Goal: Complete application form

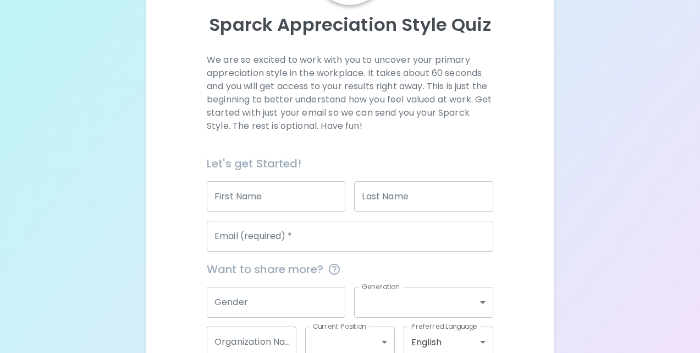
scroll to position [117, 0]
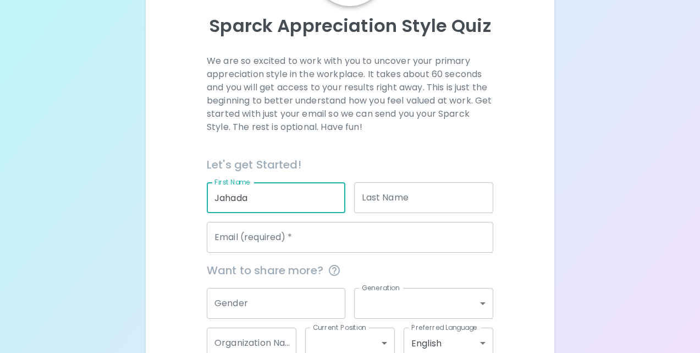
type input "Jahada"
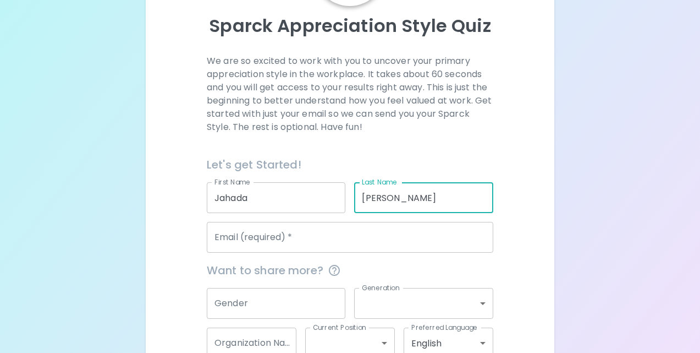
type input "[PERSON_NAME]"
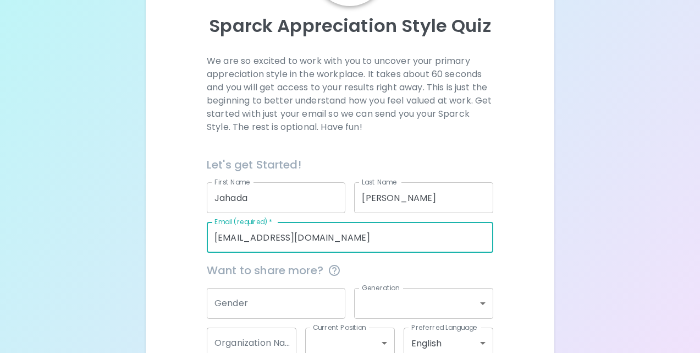
type input "[EMAIL_ADDRESS][DOMAIN_NAME]"
click at [256, 304] on input "Gender" at bounding box center [276, 303] width 139 height 31
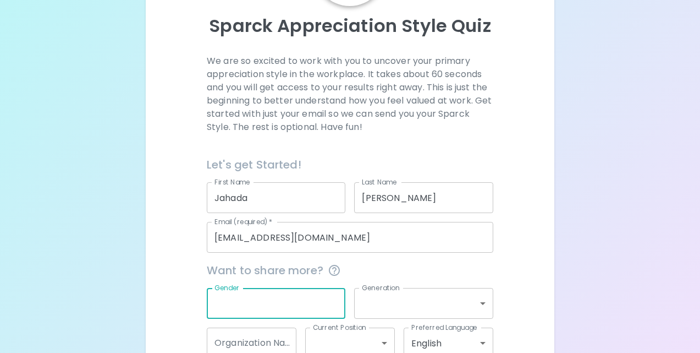
type input "g"
type input "F"
click at [385, 310] on body "Sparck Appreciation Style Quiz We are so excited to work with you to uncover yo…" at bounding box center [350, 152] width 700 height 538
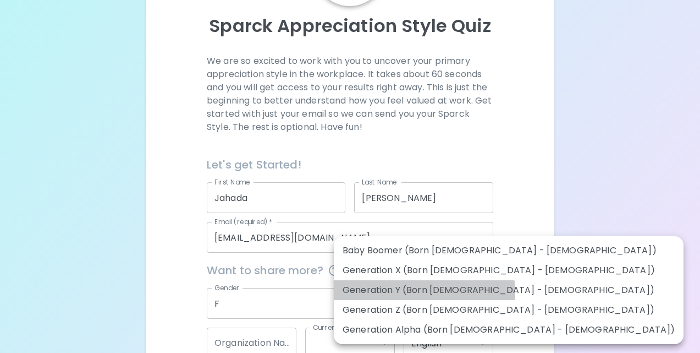
click at [394, 294] on li "Generation Y (Born [DEMOGRAPHIC_DATA] - [DEMOGRAPHIC_DATA])" at bounding box center [509, 290] width 350 height 20
type input "generation_y"
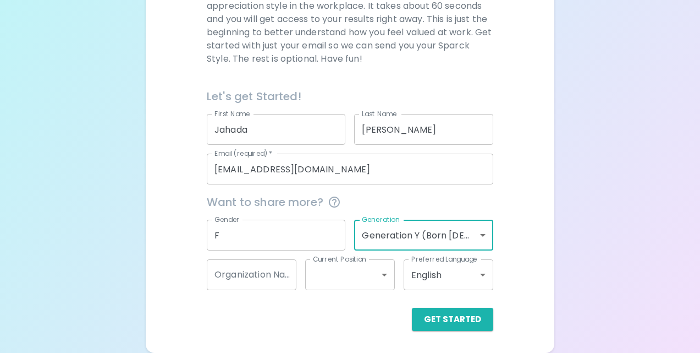
scroll to position [184, 0]
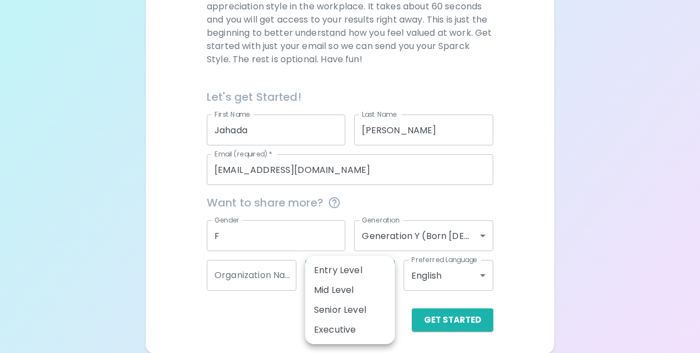
click at [334, 277] on body "Sparck Appreciation Style Quiz We are so excited to work with you to uncover yo…" at bounding box center [350, 85] width 700 height 538
click at [275, 272] on div at bounding box center [350, 176] width 700 height 353
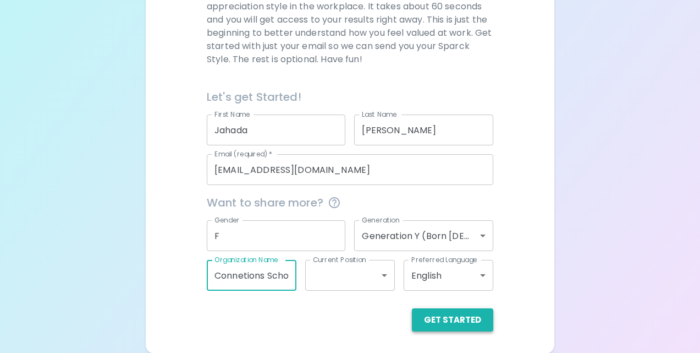
type input "Connetions School of [GEOGRAPHIC_DATA]"
click at [428, 310] on button "Get Started" at bounding box center [452, 319] width 81 height 23
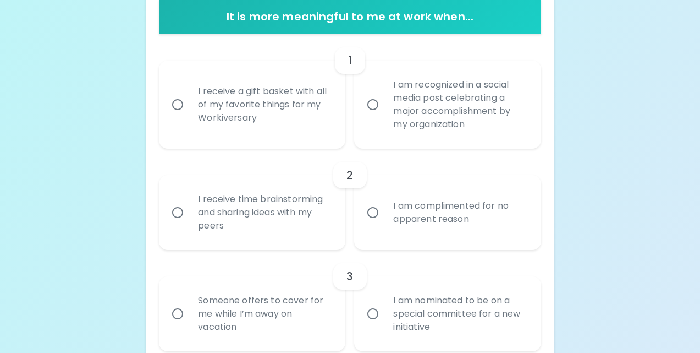
click at [249, 120] on div "I receive a gift basket with all of my favorite things for my Workiversary" at bounding box center [264, 105] width 150 height 66
click at [189, 116] on input "I receive a gift basket with all of my favorite things for my Workiversary" at bounding box center [177, 104] width 23 height 23
radio input "true"
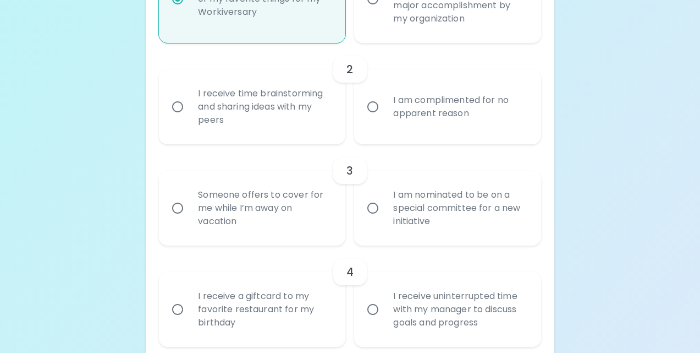
scroll to position [335, 0]
click at [253, 127] on div "I receive time brainstorming and sharing ideas with my peers" at bounding box center [264, 107] width 150 height 66
click at [189, 118] on input "I receive time brainstorming and sharing ideas with my peers" at bounding box center [177, 106] width 23 height 23
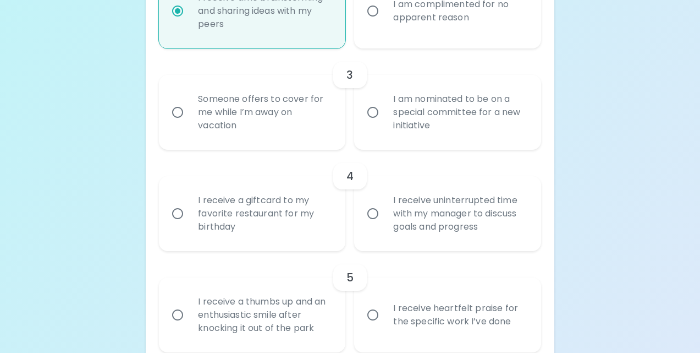
scroll to position [434, 0]
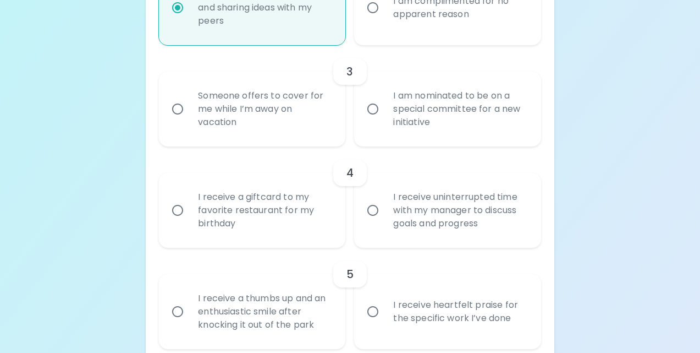
click at [293, 207] on div "I receive a giftcard to my favorite restaurant for my birthday" at bounding box center [264, 210] width 150 height 66
click at [189, 207] on input "I receive a giftcard to my favorite restaurant for my birthday" at bounding box center [177, 210] width 23 height 23
radio input "true"
radio input "false"
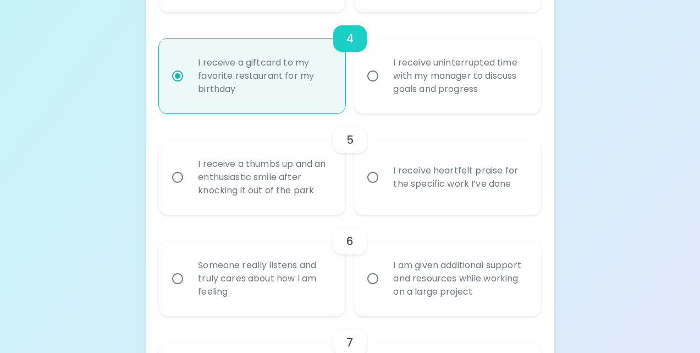
scroll to position [569, 0]
click at [386, 188] on div "I receive heartfelt praise for the specific work I’ve done" at bounding box center [460, 176] width 150 height 53
click at [385, 188] on input "I receive heartfelt praise for the specific work I’ve done" at bounding box center [372, 176] width 23 height 23
radio input "false"
radio input "true"
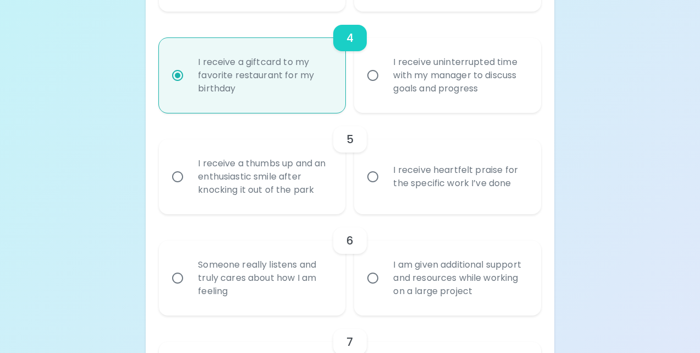
radio input "false"
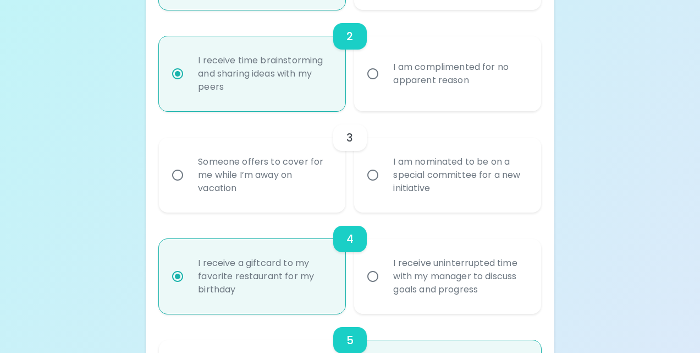
scroll to position [370, 0]
click at [308, 164] on div "Someone offers to cover for me while I’m away on vacation" at bounding box center [264, 173] width 150 height 66
click at [189, 164] on input "Someone offers to cover for me while I’m away on vacation" at bounding box center [177, 173] width 23 height 23
radio input "false"
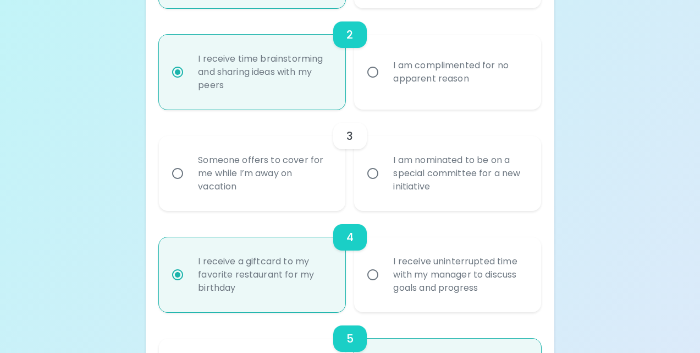
radio input "false"
radio input "true"
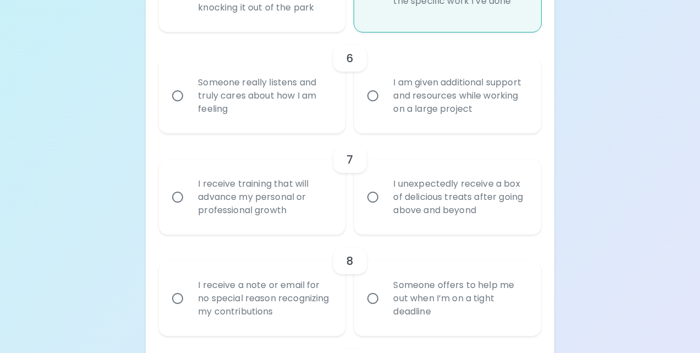
scroll to position [748, 0]
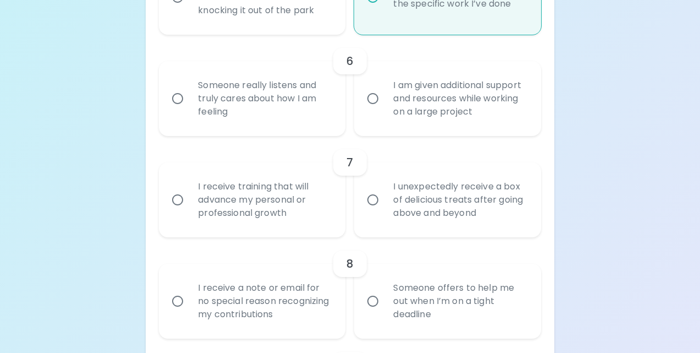
click at [299, 101] on div "Someone really listens and truly cares about how I am feeling" at bounding box center [264, 98] width 150 height 66
click at [189, 101] on input "Someone really listens and truly cares about how I am feeling" at bounding box center [177, 98] width 23 height 23
radio input "false"
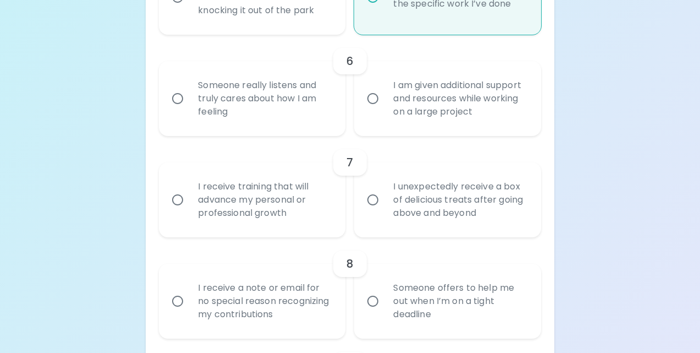
radio input "false"
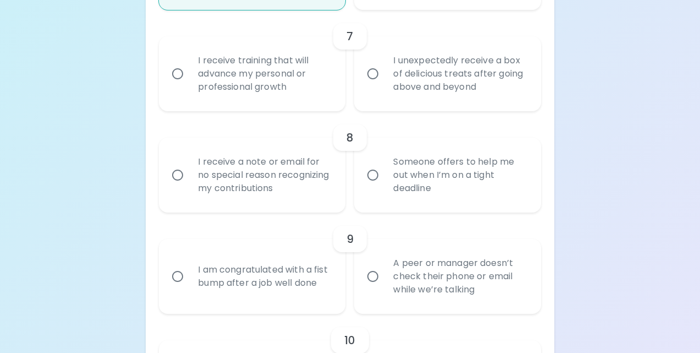
click at [301, 90] on div "I receive training that will advance my personal or professional growth" at bounding box center [264, 74] width 150 height 66
click at [189, 85] on input "I receive training that will advance my personal or professional growth" at bounding box center [177, 73] width 23 height 23
radio input "false"
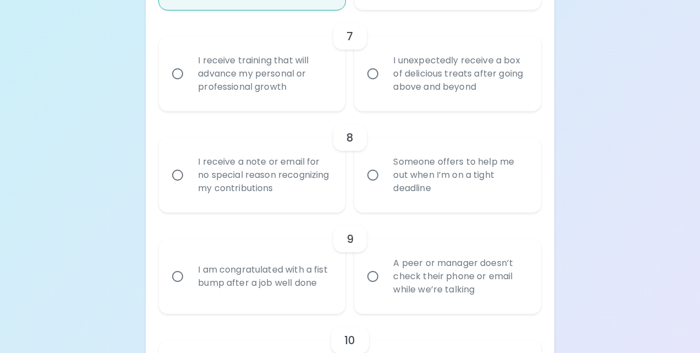
radio input "false"
radio input "true"
radio input "false"
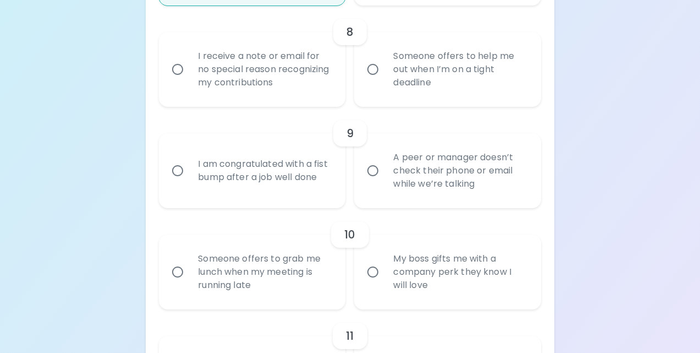
scroll to position [984, 0]
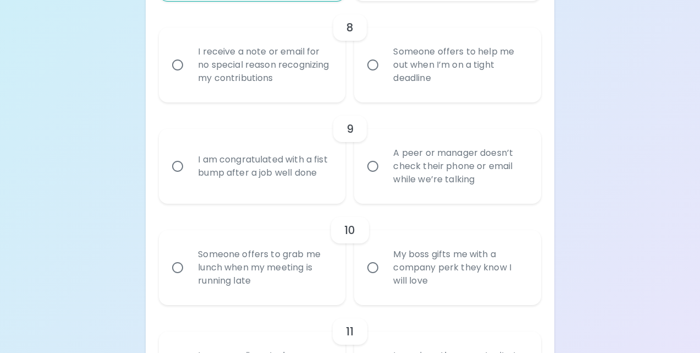
click at [398, 83] on div "Someone offers to help me out when I’m on a tight deadline" at bounding box center [460, 65] width 150 height 66
click at [385, 76] on input "Someone offers to help me out when I’m on a tight deadline" at bounding box center [372, 64] width 23 height 23
radio input "false"
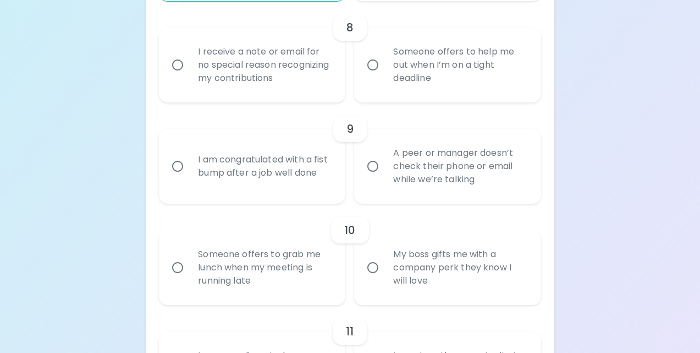
radio input "false"
radio input "true"
radio input "false"
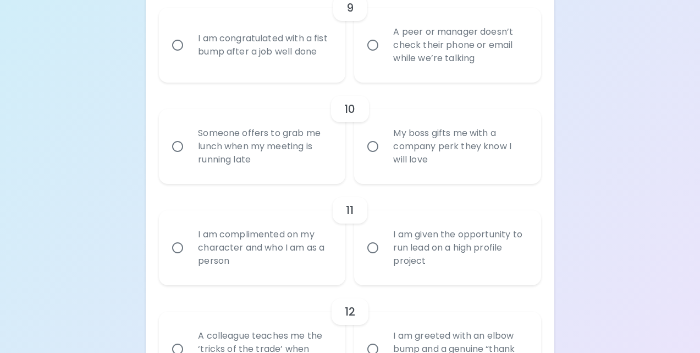
scroll to position [1106, 0]
click at [333, 67] on div "I am congratulated with a fist bump after a job well done" at bounding box center [264, 44] width 150 height 53
click at [189, 56] on input "I am congratulated with a fist bump after a job well done" at bounding box center [177, 43] width 23 height 23
radio input "false"
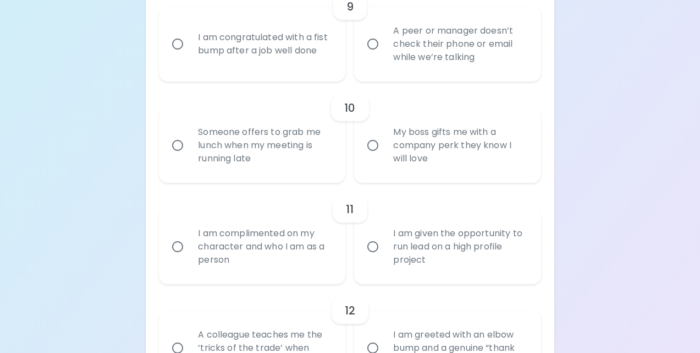
radio input "false"
radio input "true"
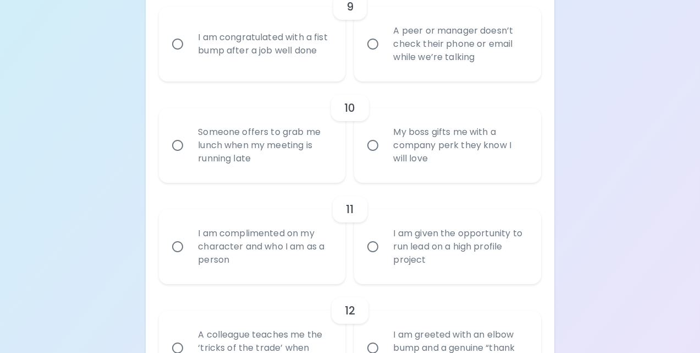
radio input "false"
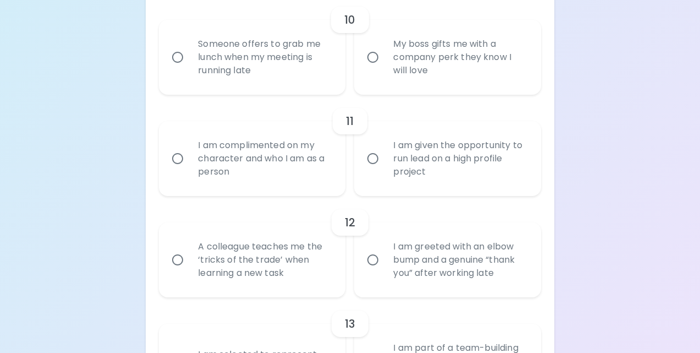
click at [392, 70] on div "My boss gifts me with a company perk they know I will love" at bounding box center [460, 57] width 150 height 66
click at [385, 69] on input "My boss gifts me with a company perk they know I will love" at bounding box center [372, 57] width 23 height 23
radio input "false"
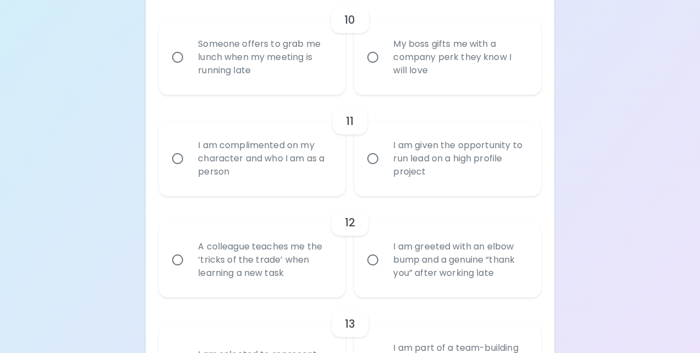
radio input "false"
radio input "true"
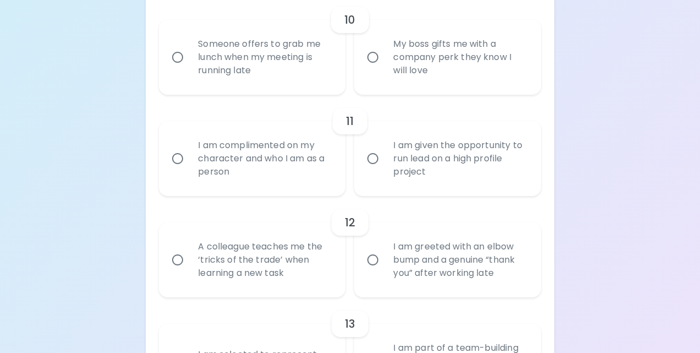
radio input "false"
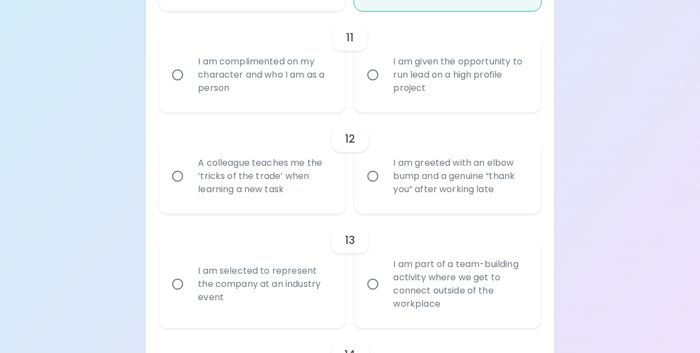
scroll to position [1283, 0]
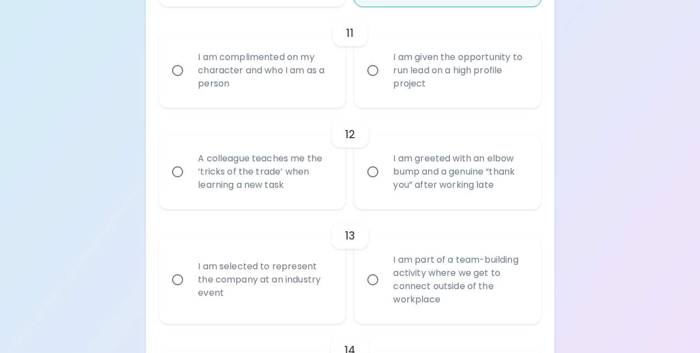
click at [376, 93] on label "I am given the opportunity to run lead on a high profile project" at bounding box center [441, 70] width 187 height 75
click at [376, 82] on input "I am given the opportunity to run lead on a high profile project" at bounding box center [372, 70] width 23 height 23
radio input "false"
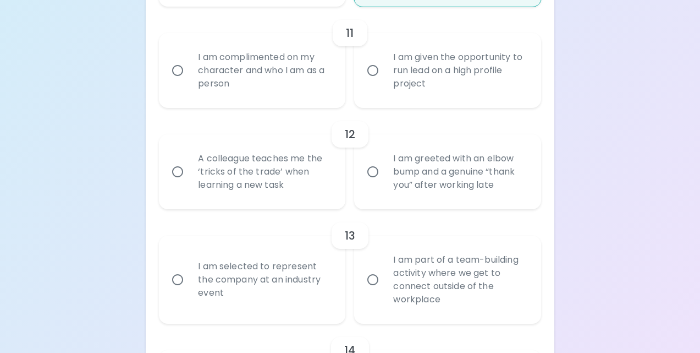
radio input "false"
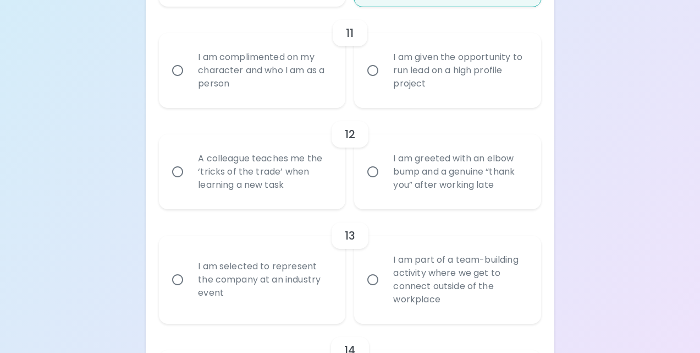
radio input "true"
radio input "false"
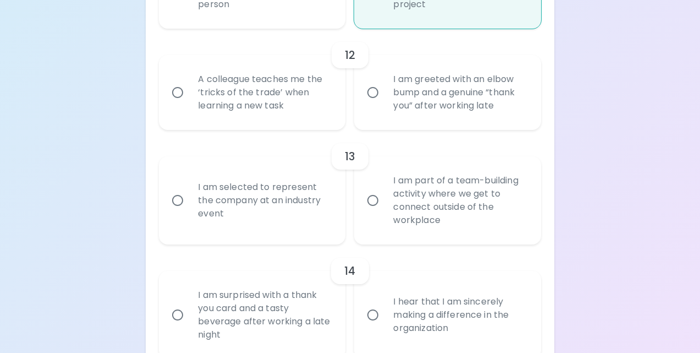
scroll to position [1371, 0]
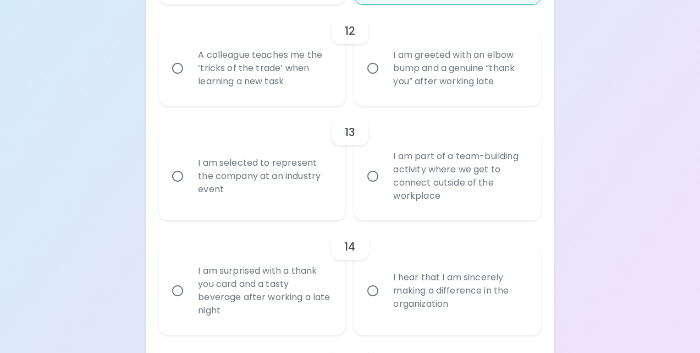
click at [308, 90] on div "A colleague teaches me the ‘tricks of the trade’ when learning a new task" at bounding box center [264, 68] width 150 height 66
click at [189, 80] on input "A colleague teaches me the ‘tricks of the trade’ when learning a new task" at bounding box center [177, 68] width 23 height 23
radio input "false"
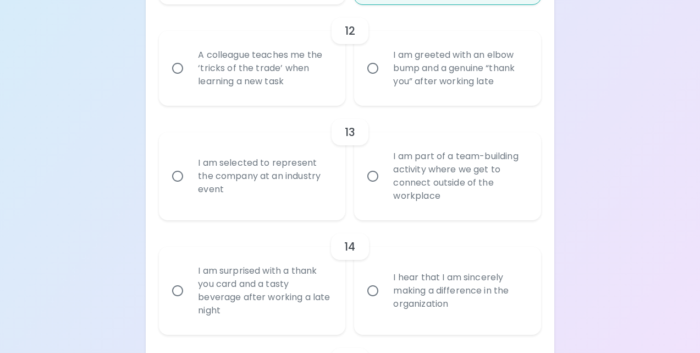
radio input "false"
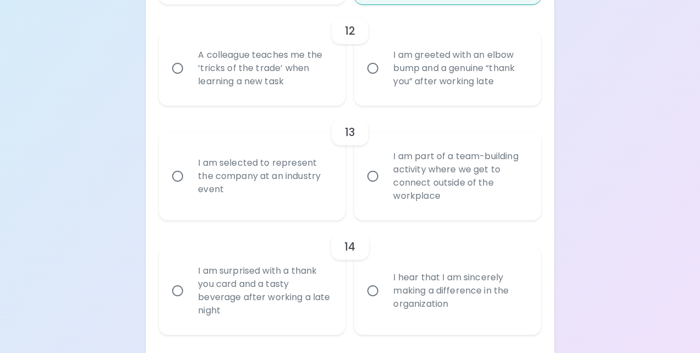
radio input "false"
radio input "true"
radio input "false"
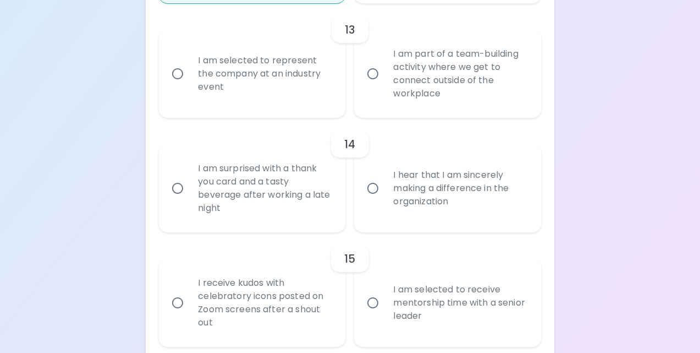
click at [310, 91] on div "I am selected to represent the company at an industry event" at bounding box center [264, 74] width 150 height 66
click at [189, 85] on input "I am selected to represent the company at an industry event" at bounding box center [177, 73] width 23 height 23
radio input "false"
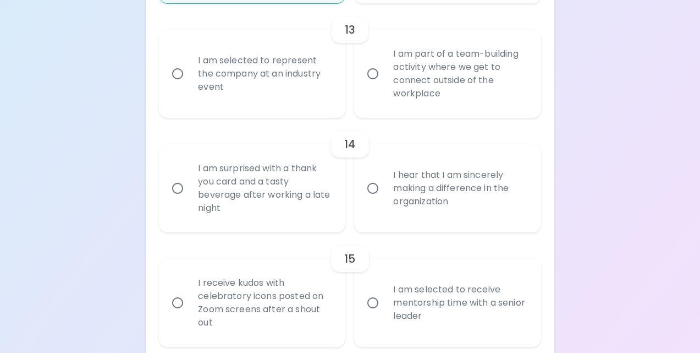
radio input "false"
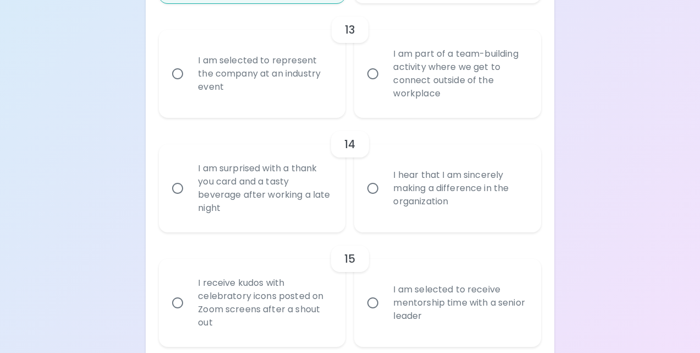
radio input "false"
radio input "true"
radio input "false"
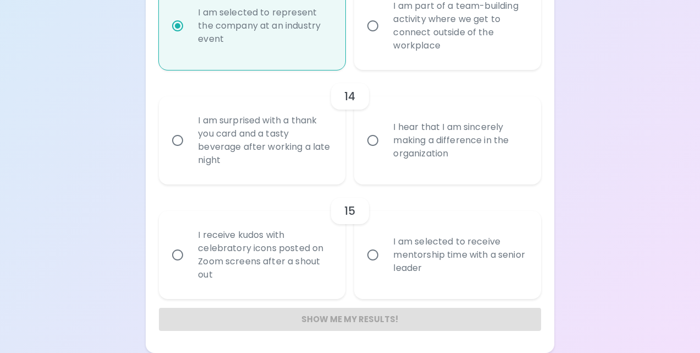
scroll to position [1536, 0]
click at [386, 157] on div "I hear that I am sincerely making a difference in the organization" at bounding box center [460, 141] width 150 height 66
click at [385, 152] on input "I hear that I am sincerely making a difference in the organization" at bounding box center [372, 140] width 23 height 23
radio input "false"
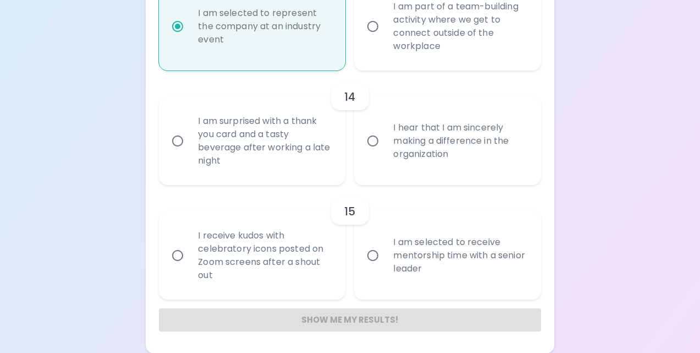
radio input "false"
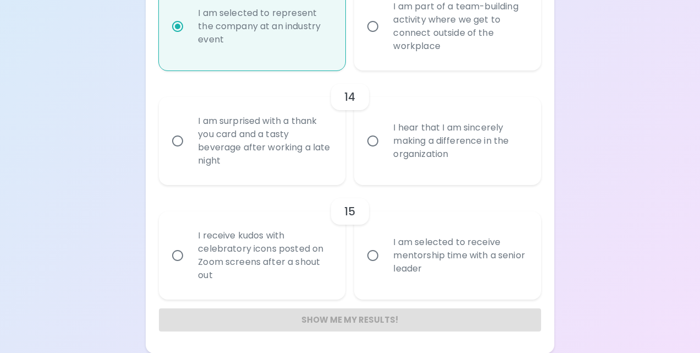
radio input "false"
radio input "true"
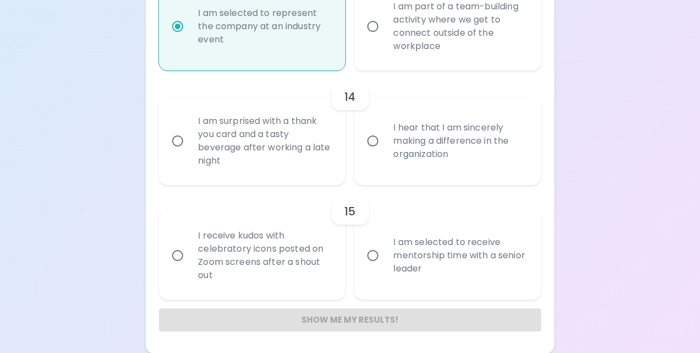
radio input "false"
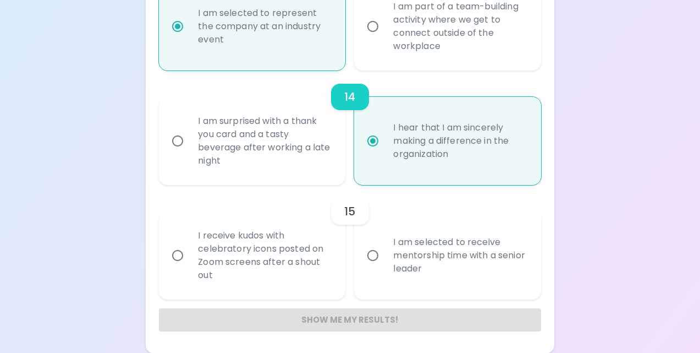
click at [386, 267] on div "I am selected to receive mentorship time with a senior leader" at bounding box center [460, 255] width 150 height 66
click at [385, 267] on input "I am selected to receive mentorship time with a senior leader" at bounding box center [372, 255] width 23 height 23
radio input "false"
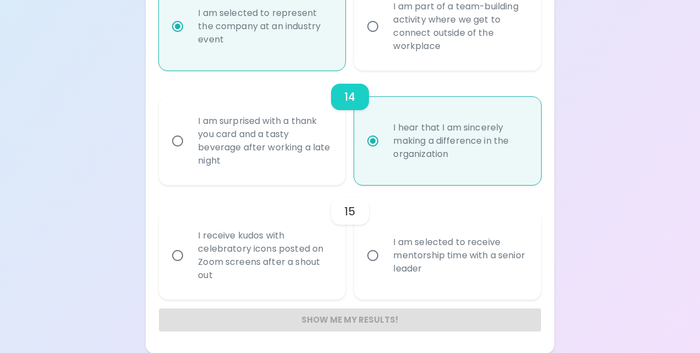
radio input "false"
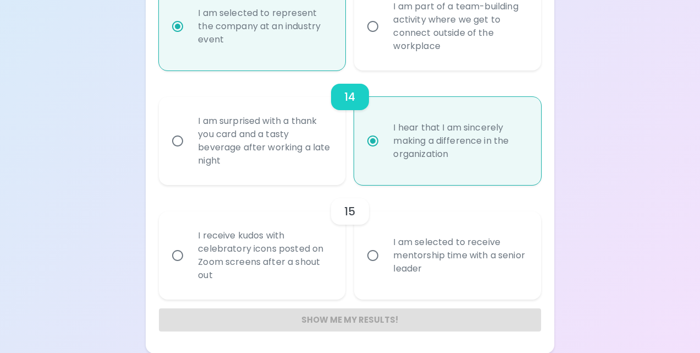
radio input "false"
radio input "true"
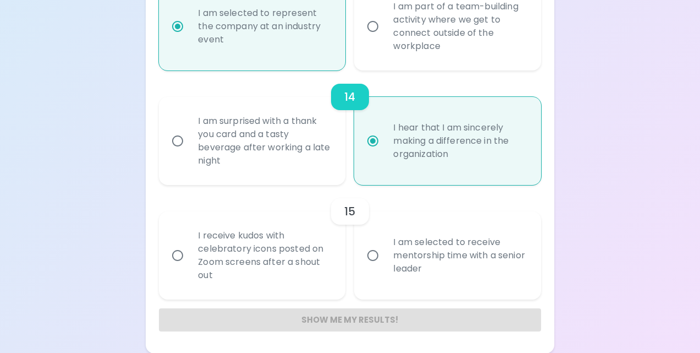
radio input "false"
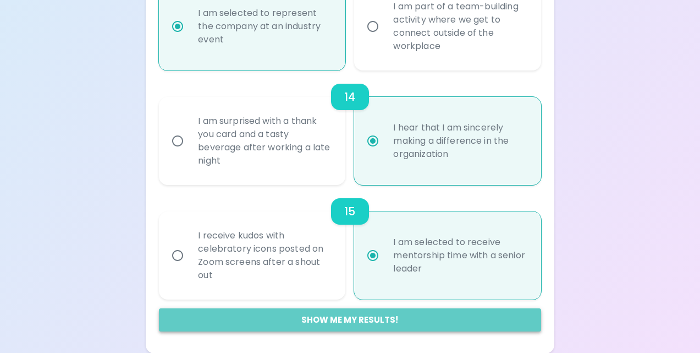
click at [376, 324] on button "Show me my results!" at bounding box center [350, 319] width 382 height 23
radio input "false"
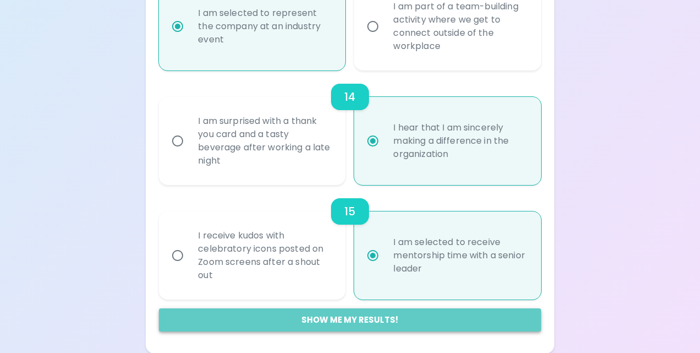
radio input "false"
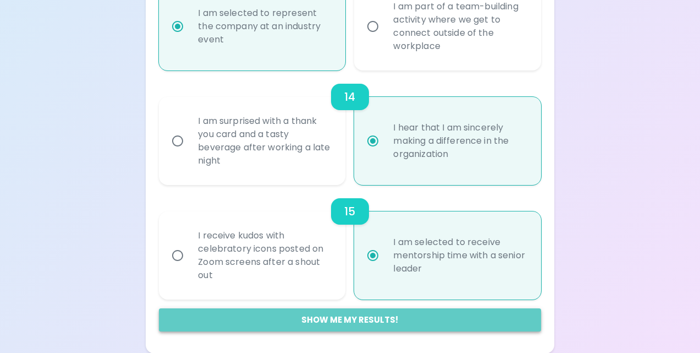
radio input "false"
radio input "true"
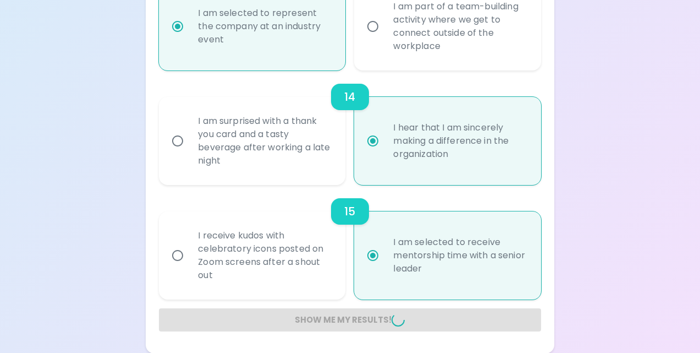
radio input "false"
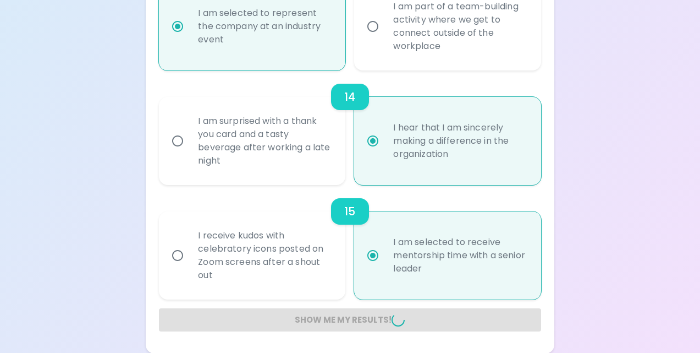
radio input "false"
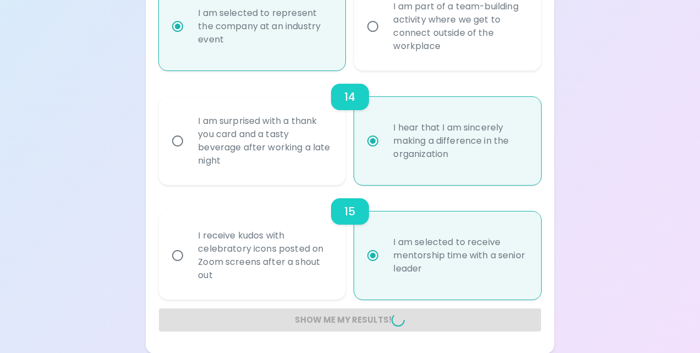
radio input "false"
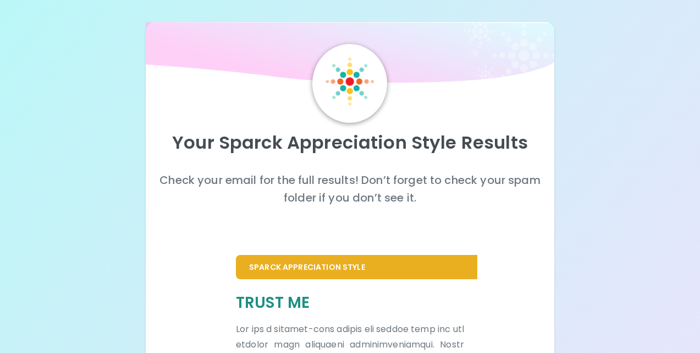
scroll to position [0, 0]
